Goal: Participate in discussion

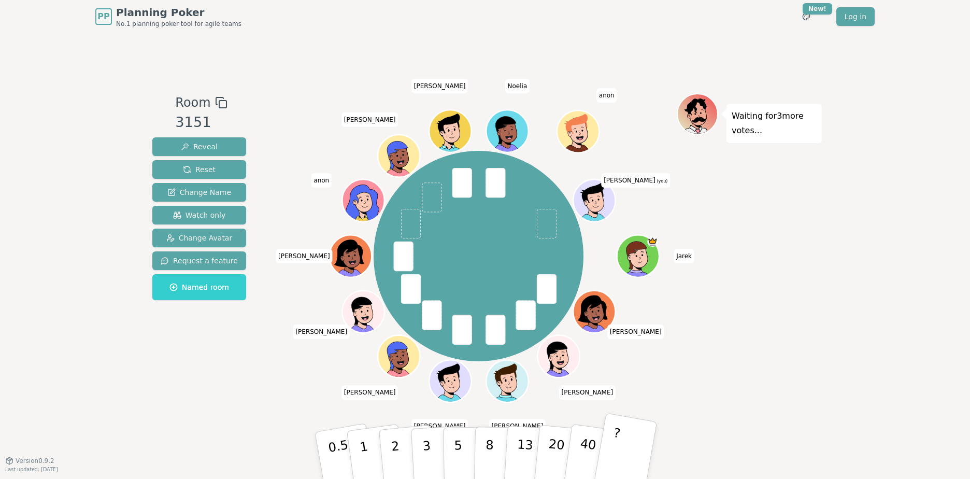
click at [624, 450] on button "?" at bounding box center [625, 454] width 65 height 85
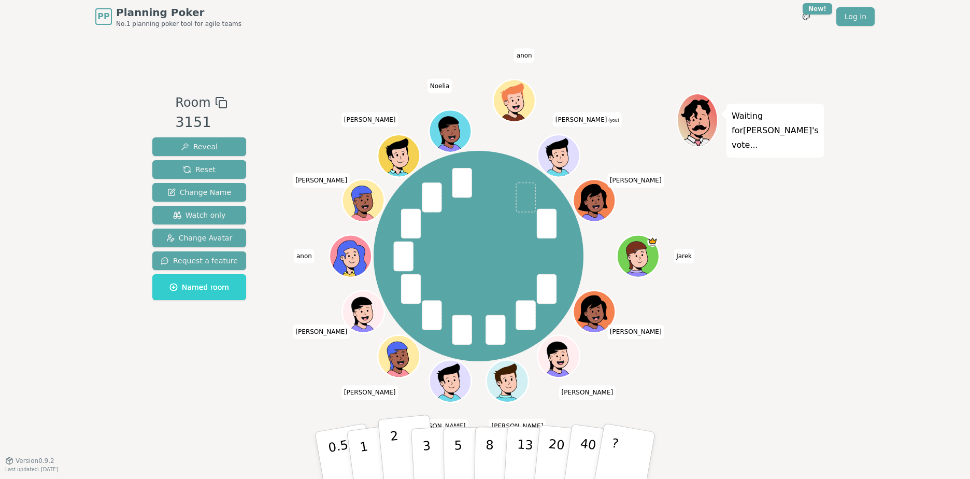
click at [392, 453] on p "2" at bounding box center [396, 456] width 13 height 56
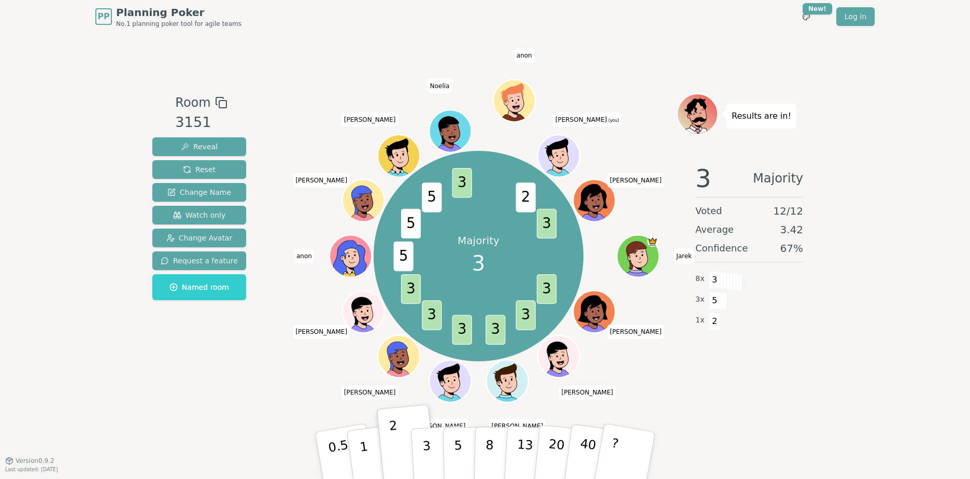
click at [799, 376] on div "Results are in! 3 Majority Voted 12 / 12 Average 3.42 Confidence 67 % 8 x 3 3 x…" at bounding box center [748, 246] width 145 height 306
